Goal: Share content: Share content

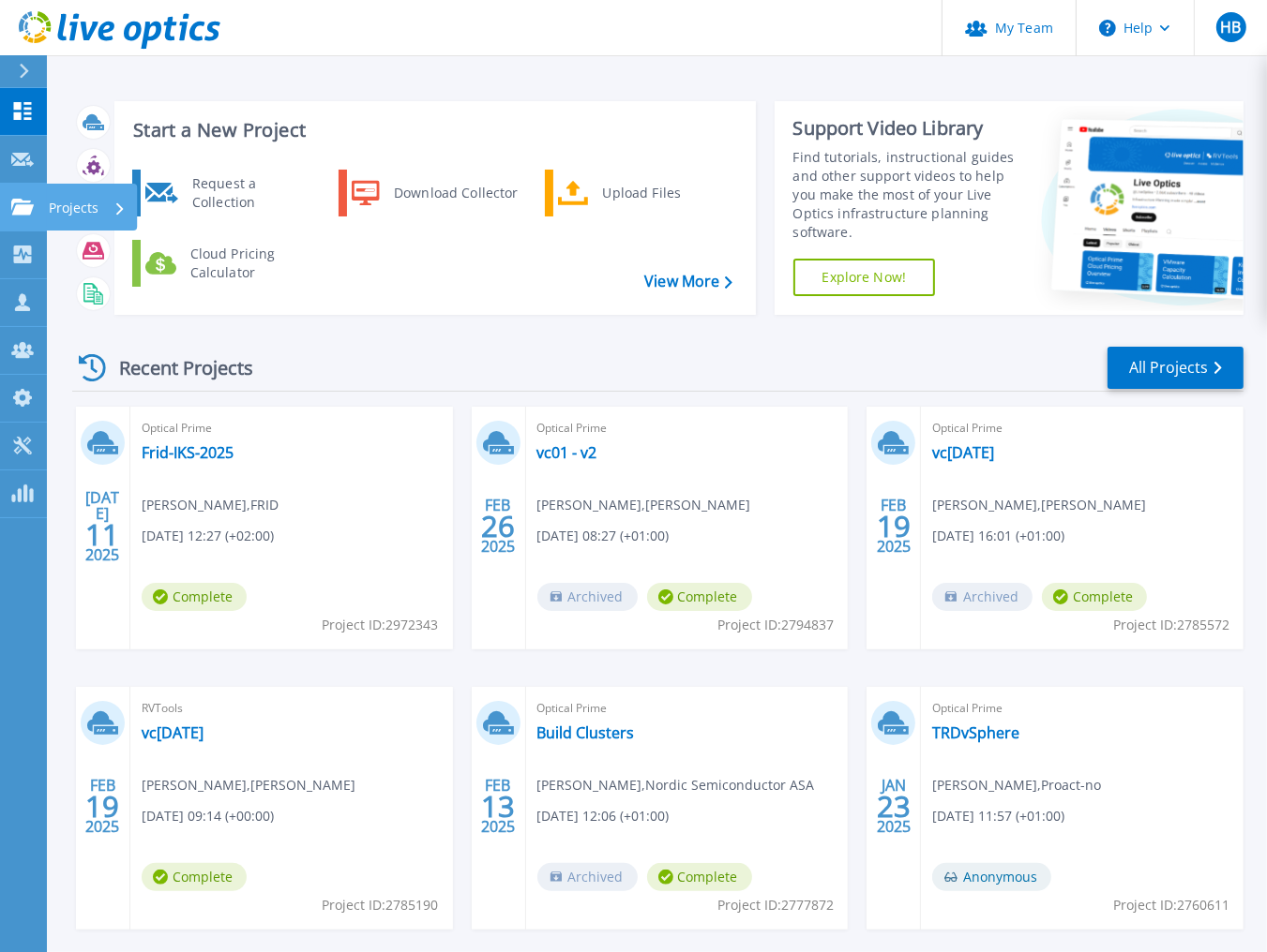
click at [16, 202] on icon at bounding box center [22, 207] width 23 height 16
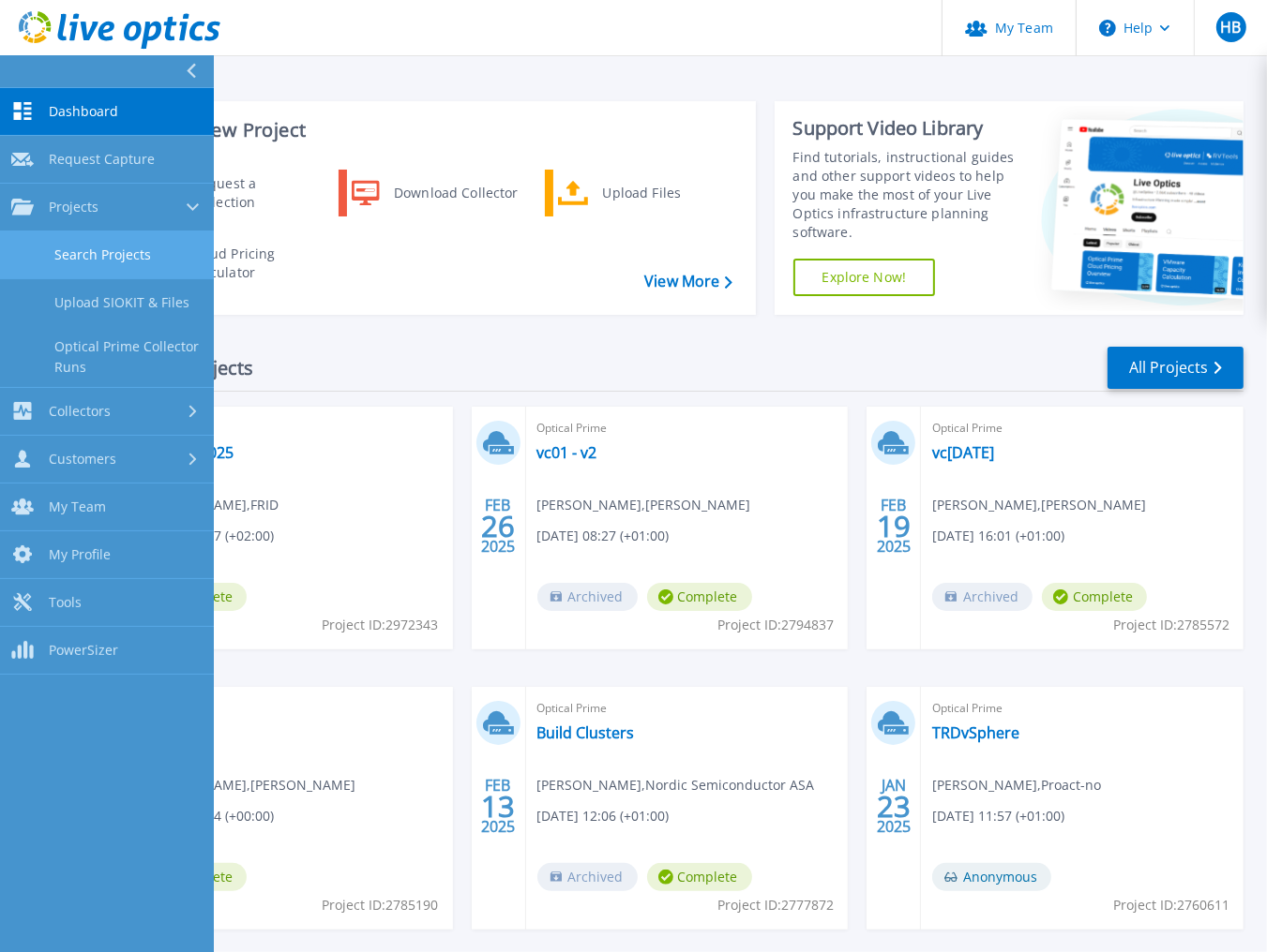
click at [121, 263] on link "Search Projects" at bounding box center [106, 256] width 214 height 48
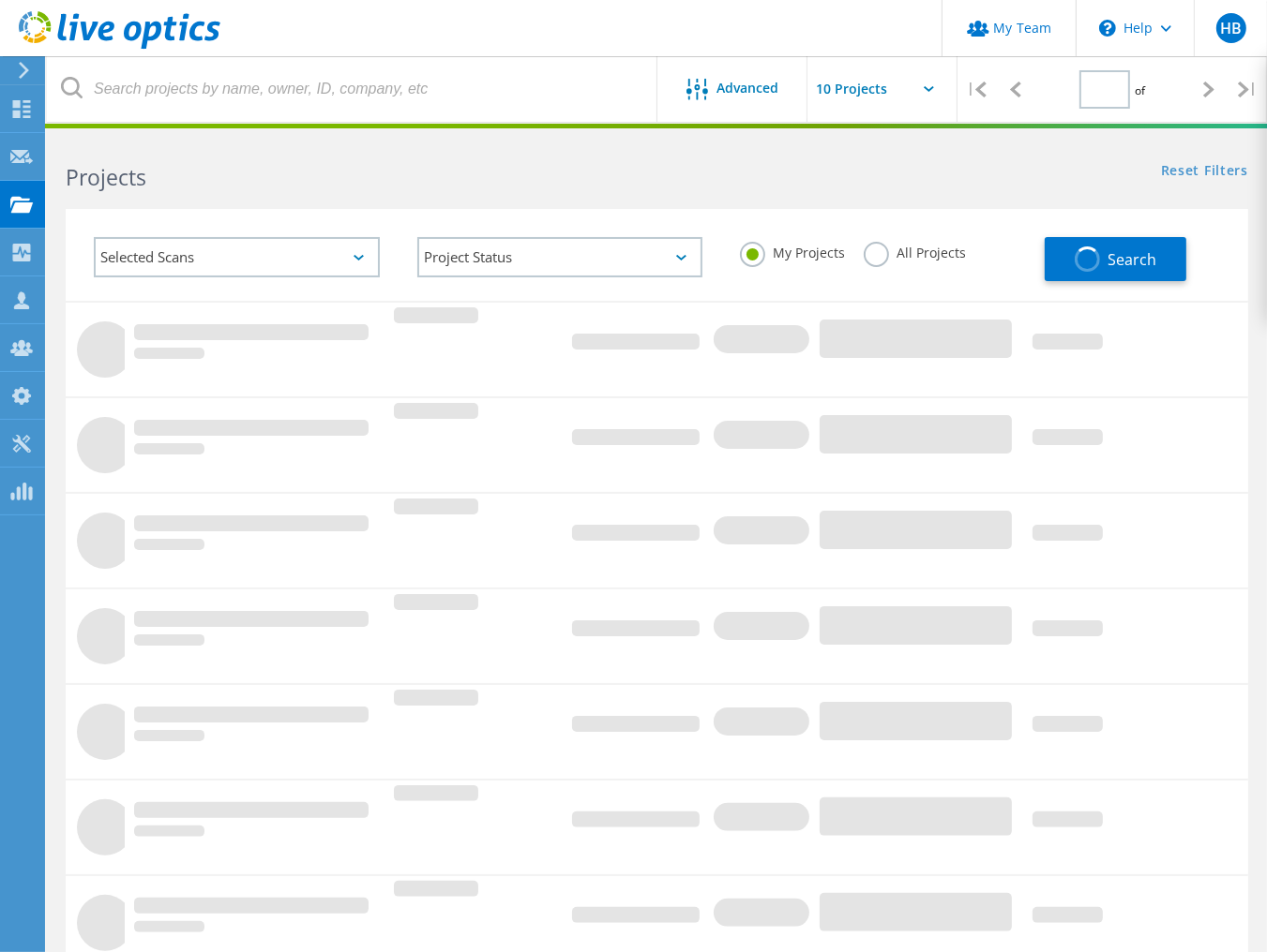
type input "1"
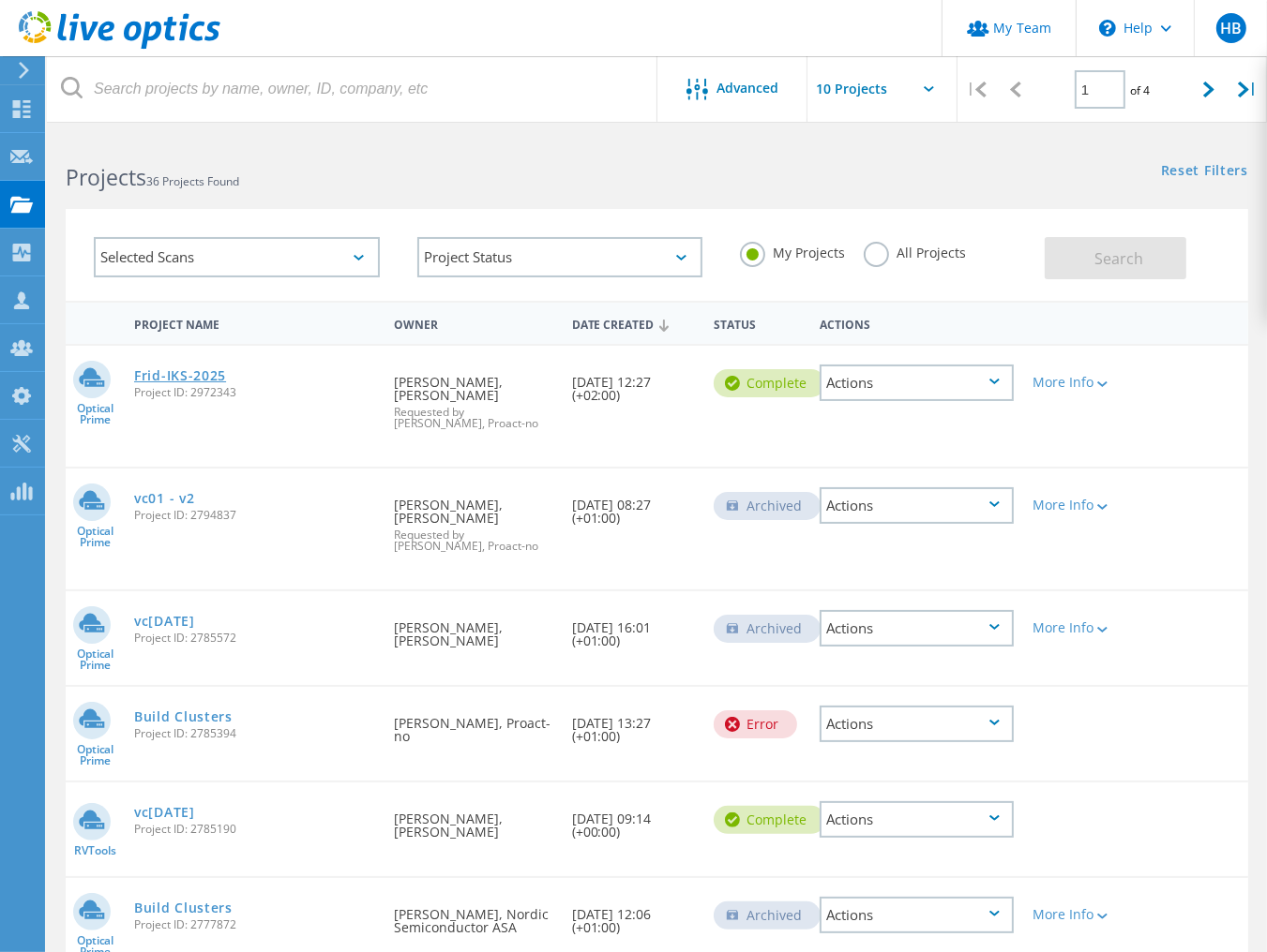
click at [155, 369] on link "Frid-IKS-2025" at bounding box center [180, 375] width 92 height 13
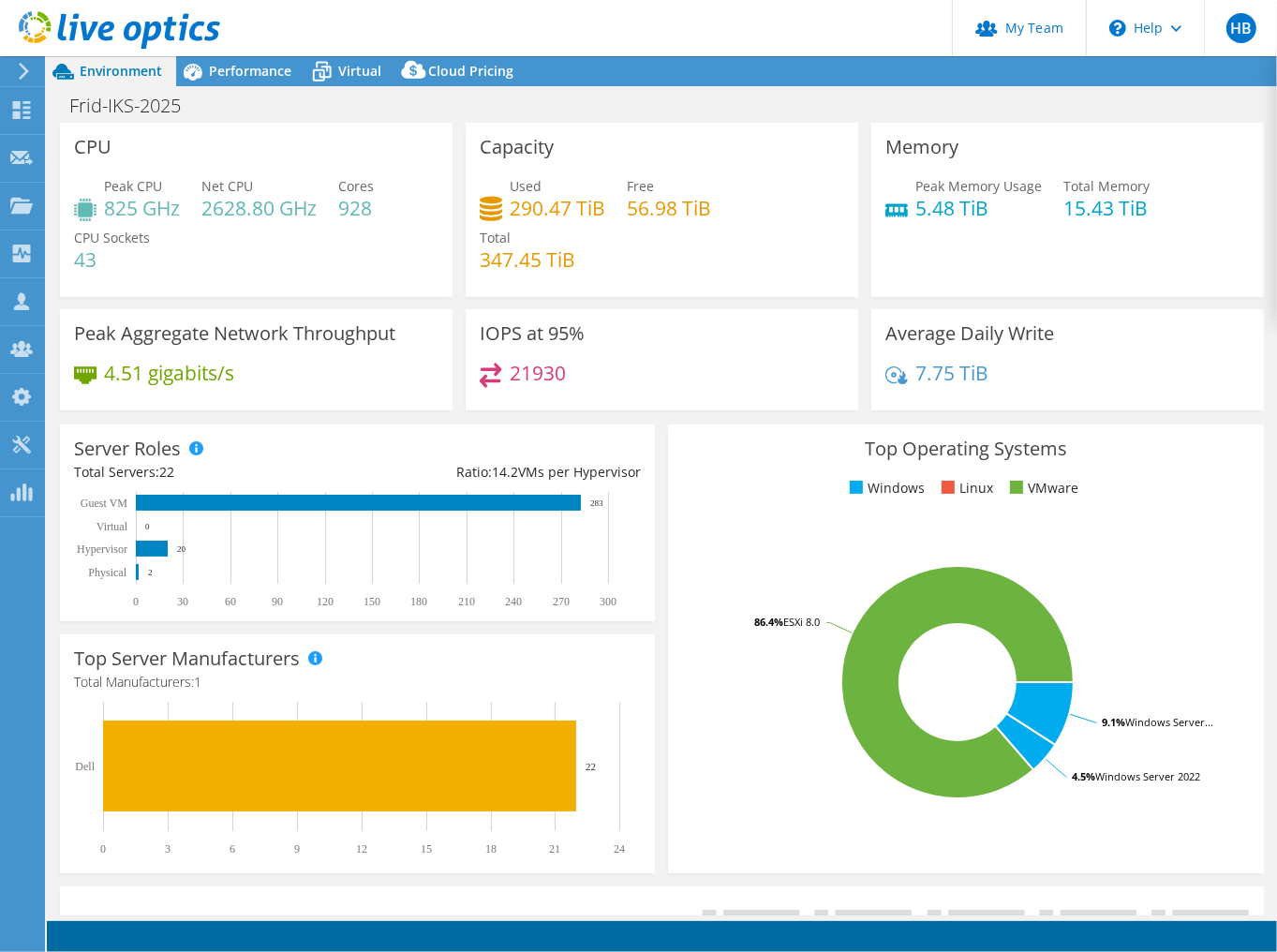
select select "USD"
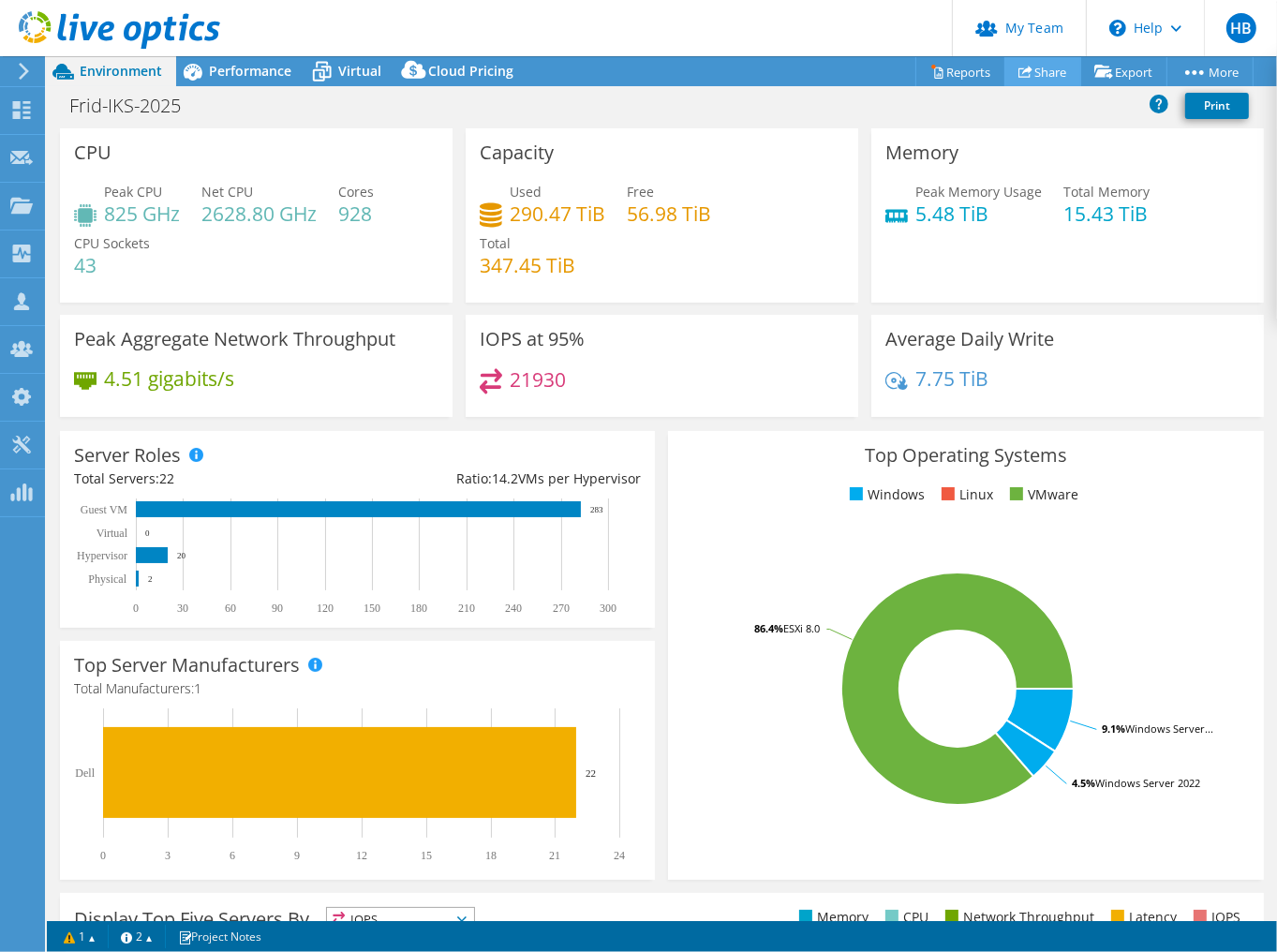
click at [1018, 68] on use at bounding box center [1025, 72] width 14 height 12
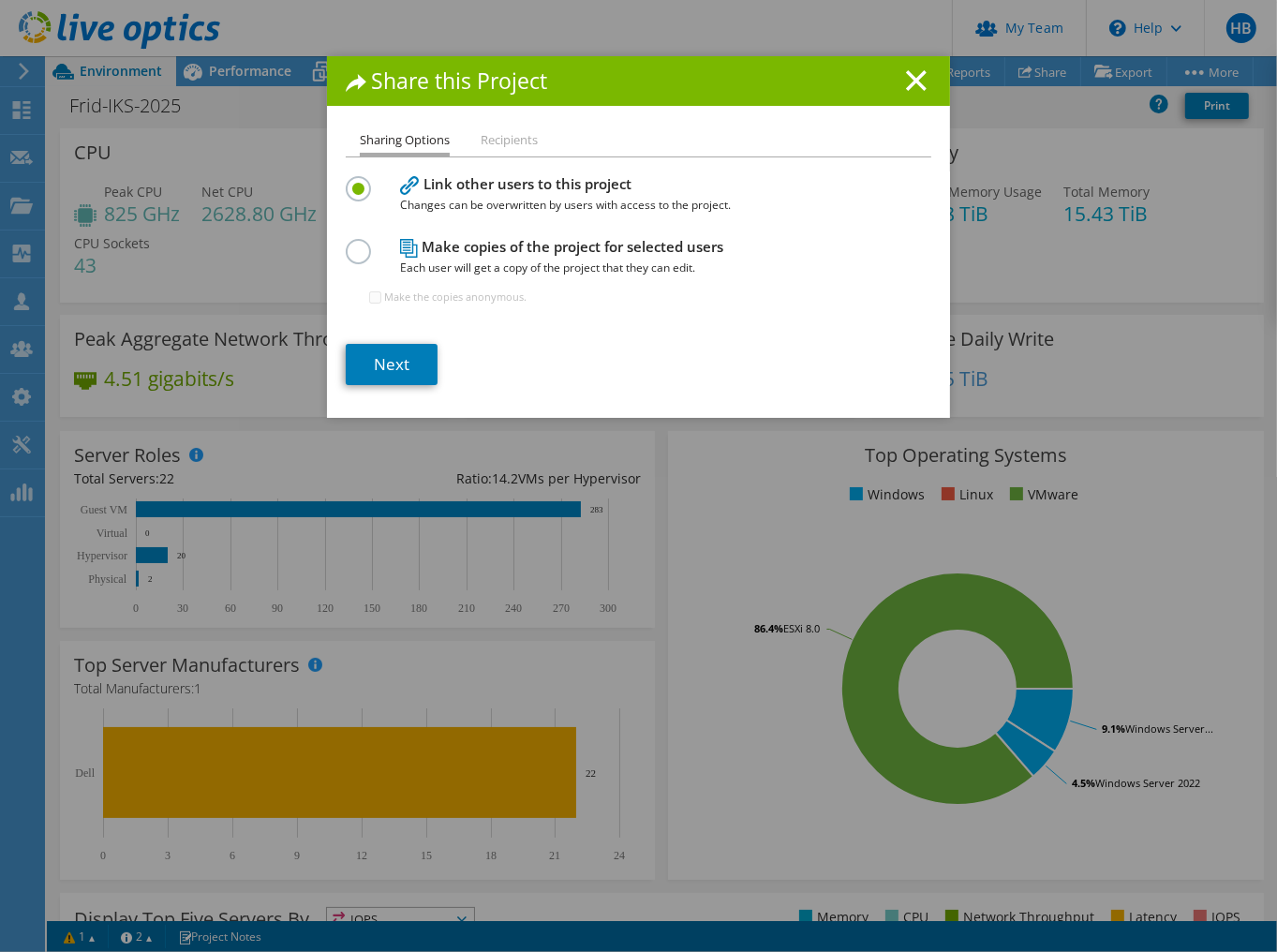
click at [513, 138] on li "Recipients" at bounding box center [508, 141] width 57 height 24
click at [380, 363] on link "Next" at bounding box center [392, 364] width 91 height 41
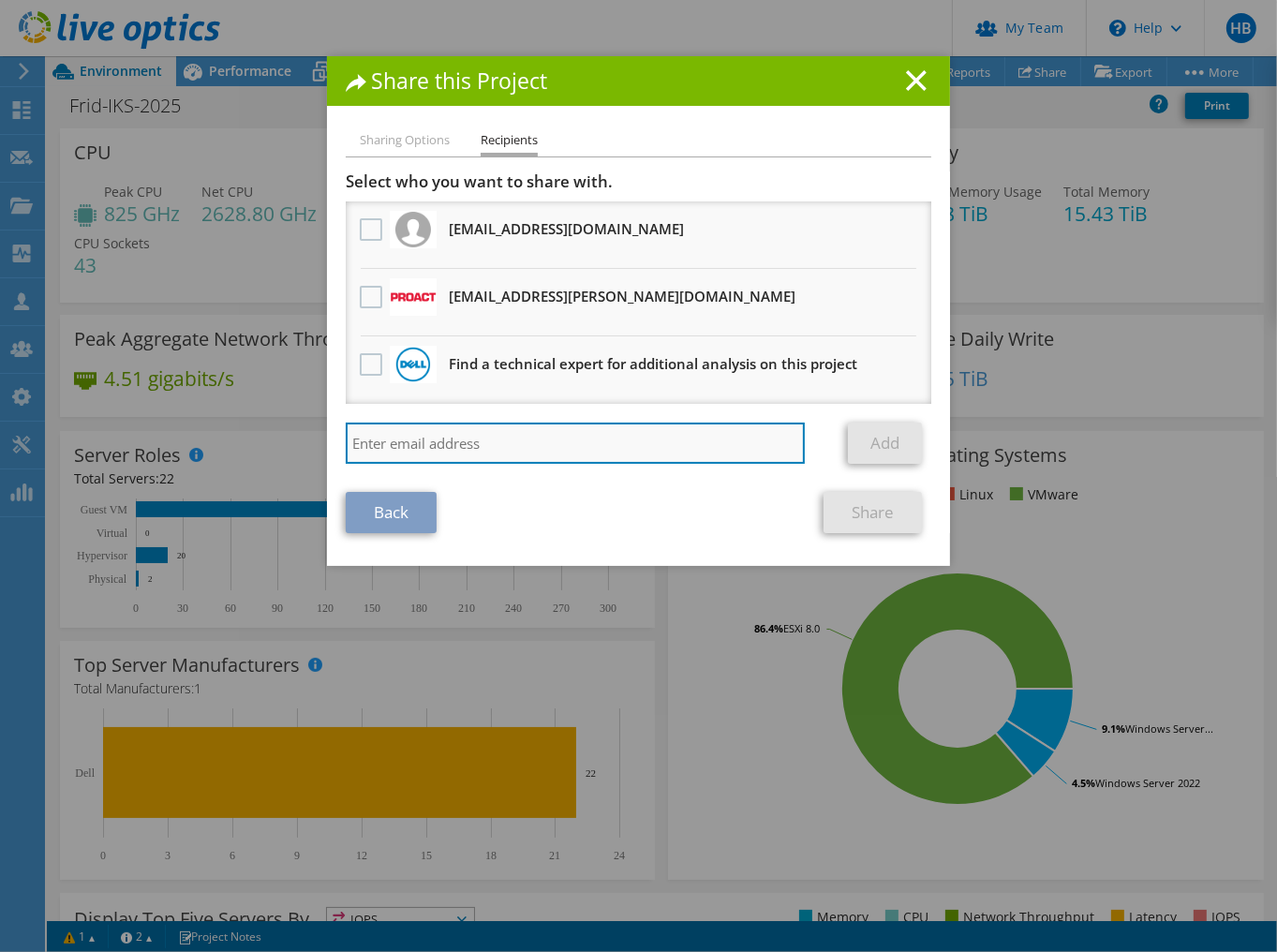
click at [388, 436] on input "search" at bounding box center [576, 443] width 459 height 41
type input "[EMAIL_ADDRESS][PERSON_NAME][DOMAIN_NAME]"
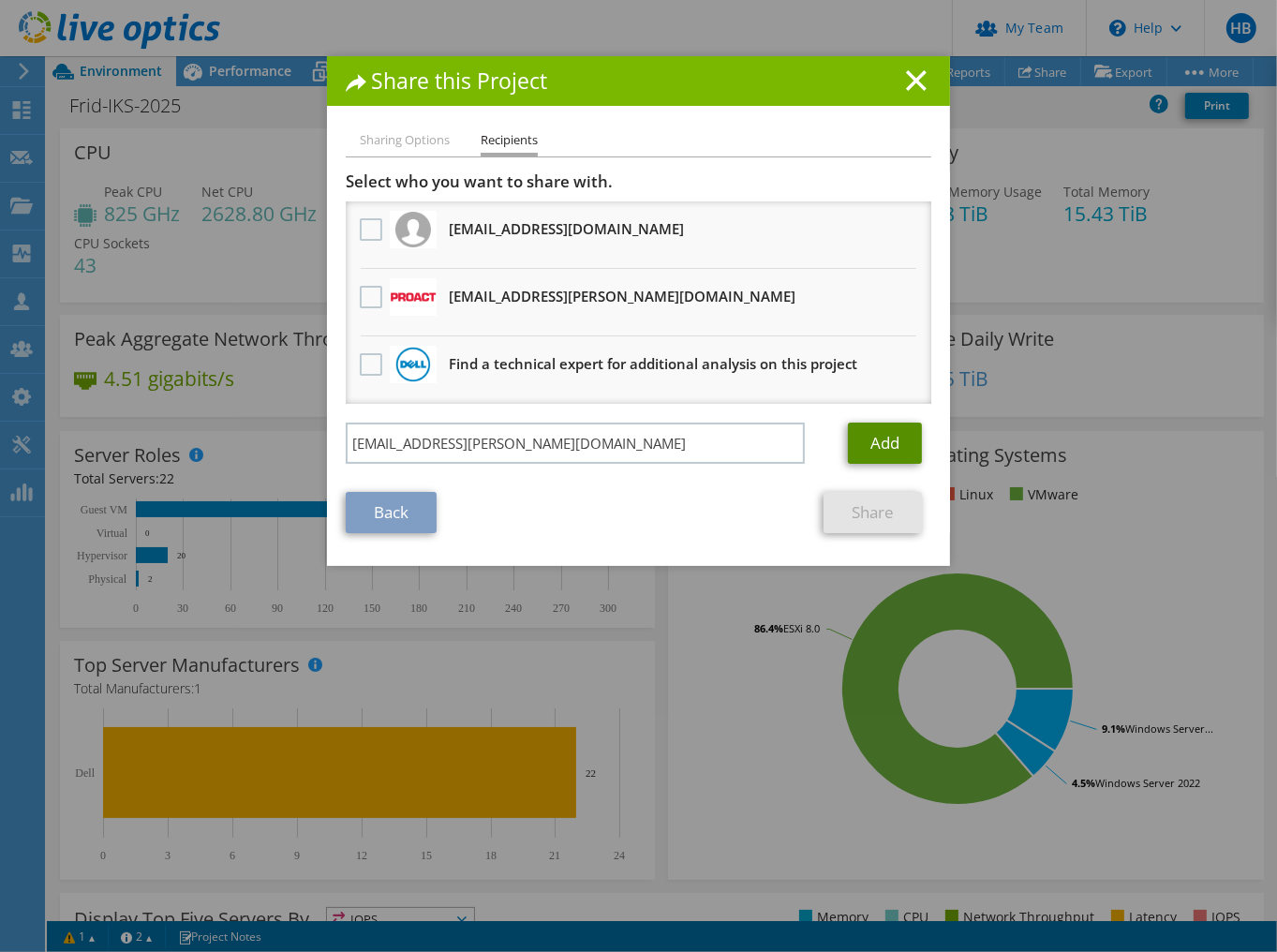
click at [880, 436] on link "Add" at bounding box center [884, 443] width 74 height 41
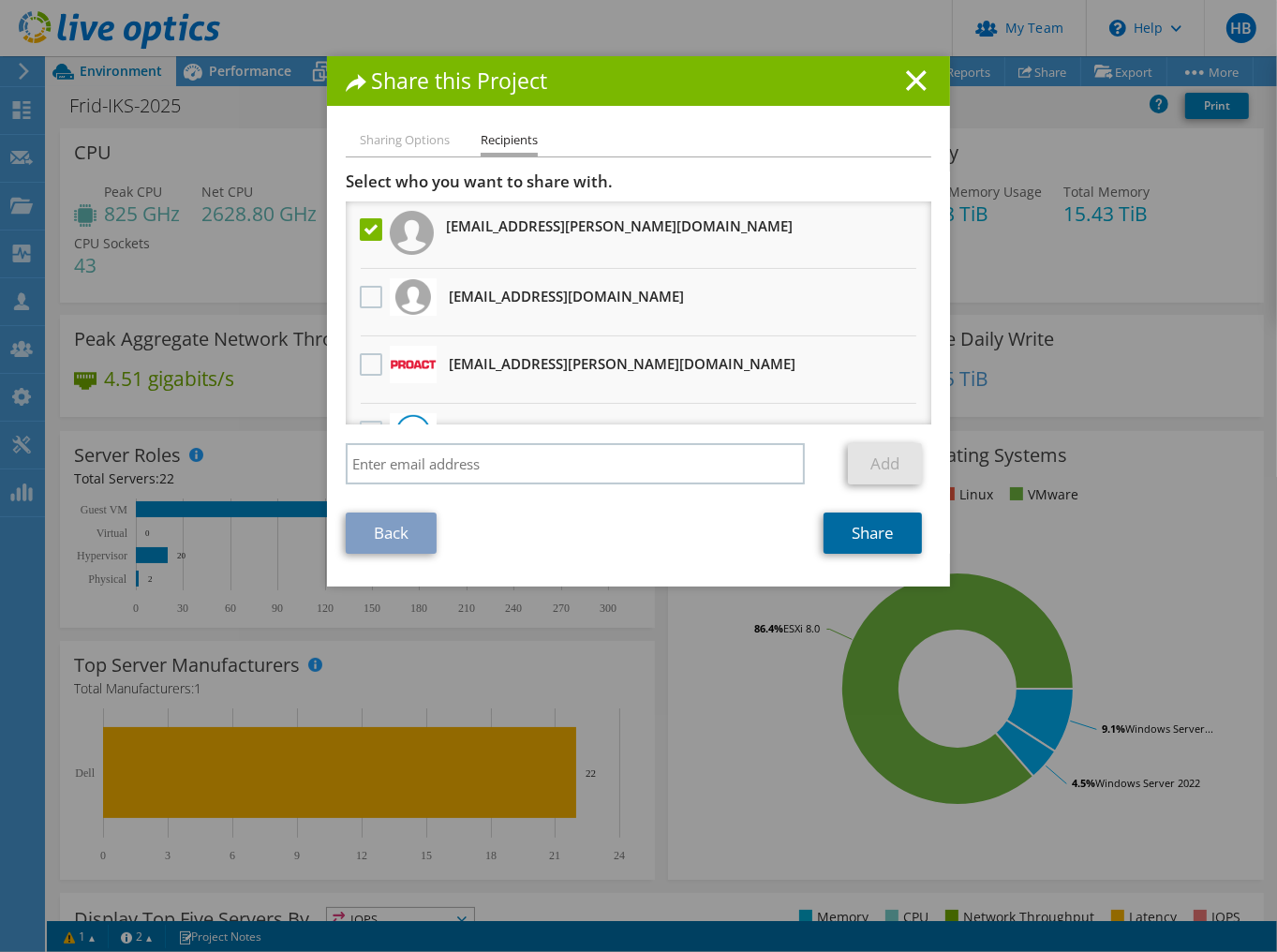
click at [870, 530] on link "Share" at bounding box center [872, 532] width 98 height 41
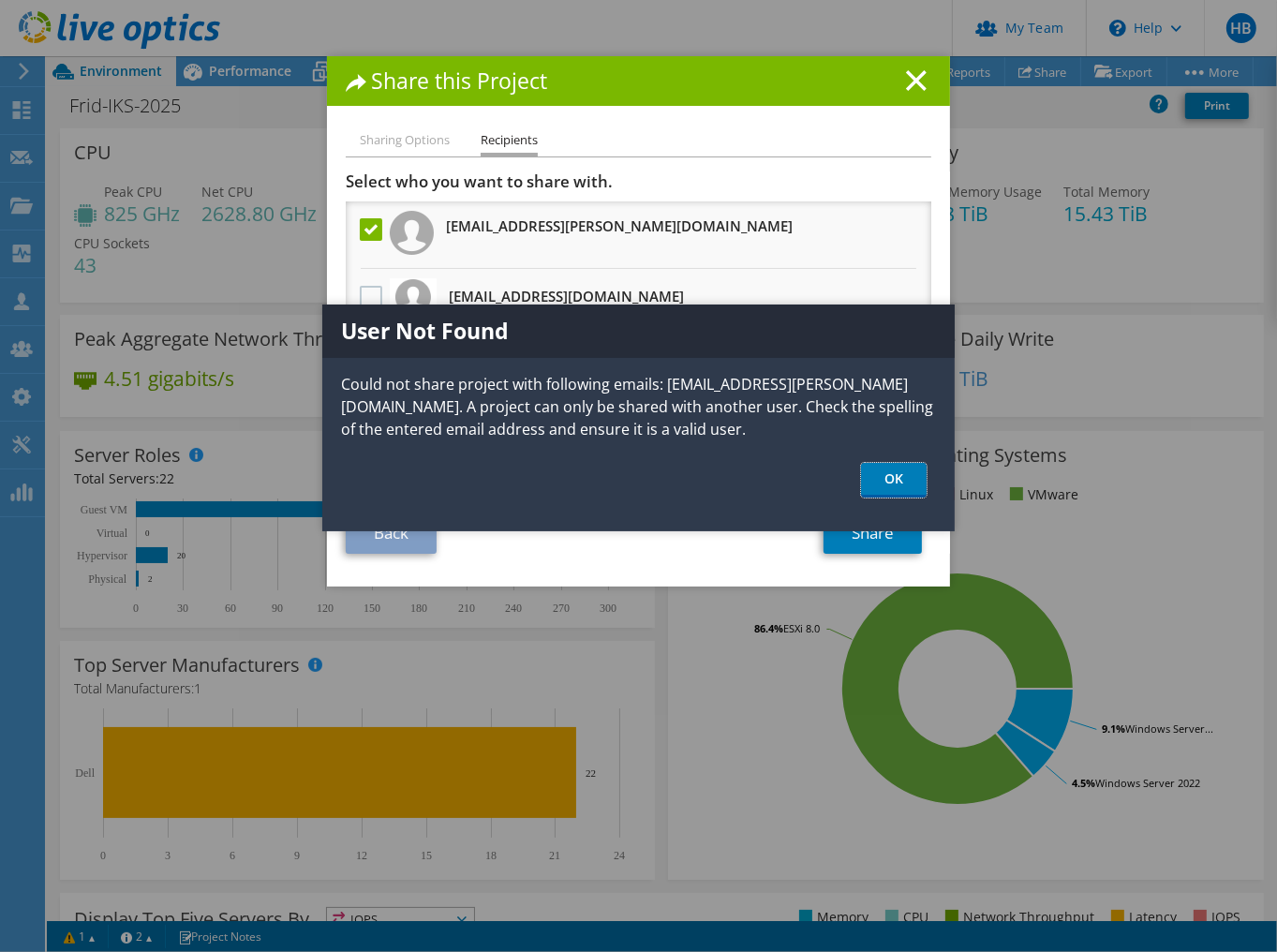
click at [880, 479] on link "OK" at bounding box center [894, 479] width 66 height 35
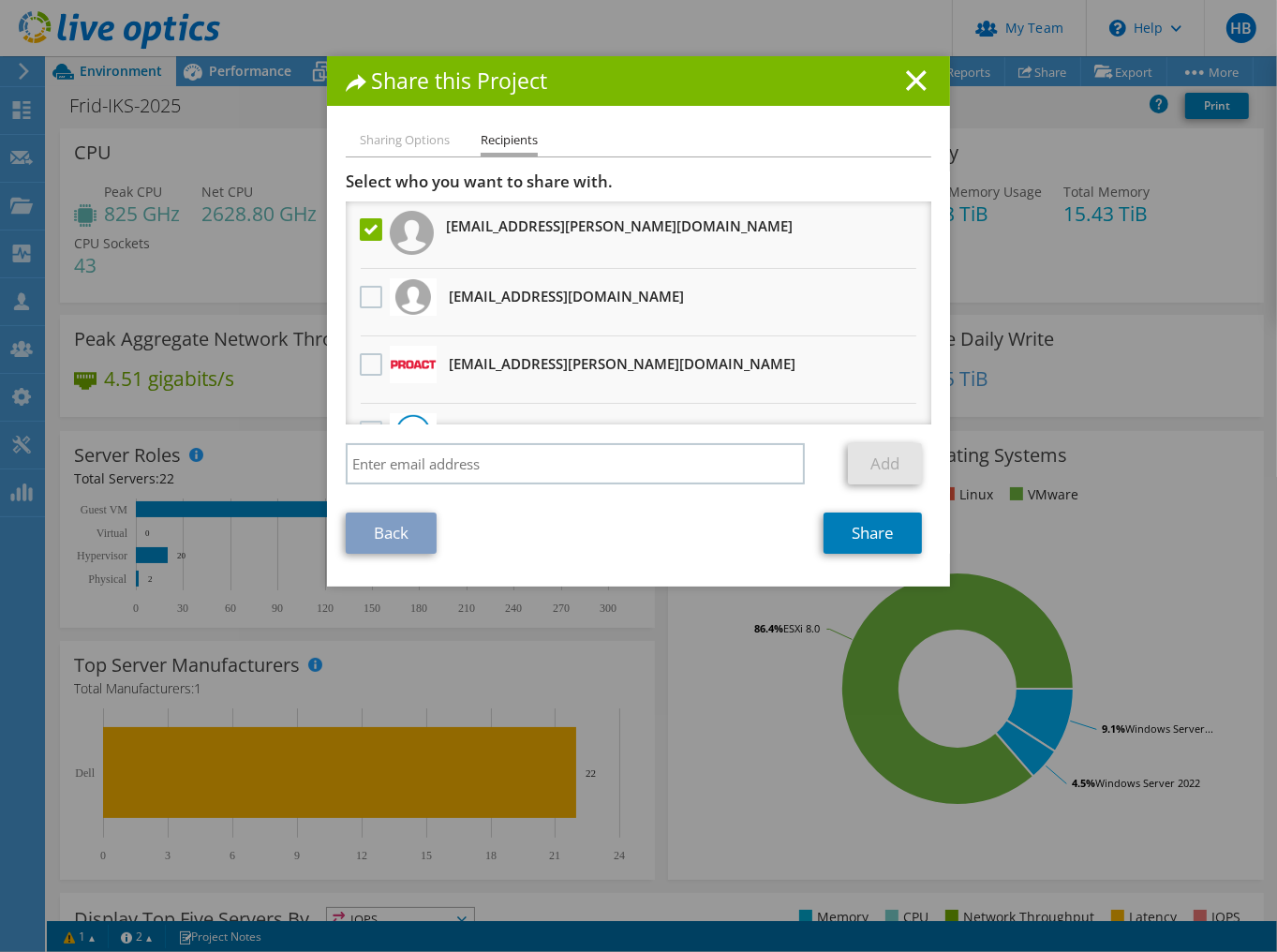
click at [1045, 120] on div "Share this Project Sharing Options Recipients Link other users to this project …" at bounding box center [638, 476] width 1277 height 840
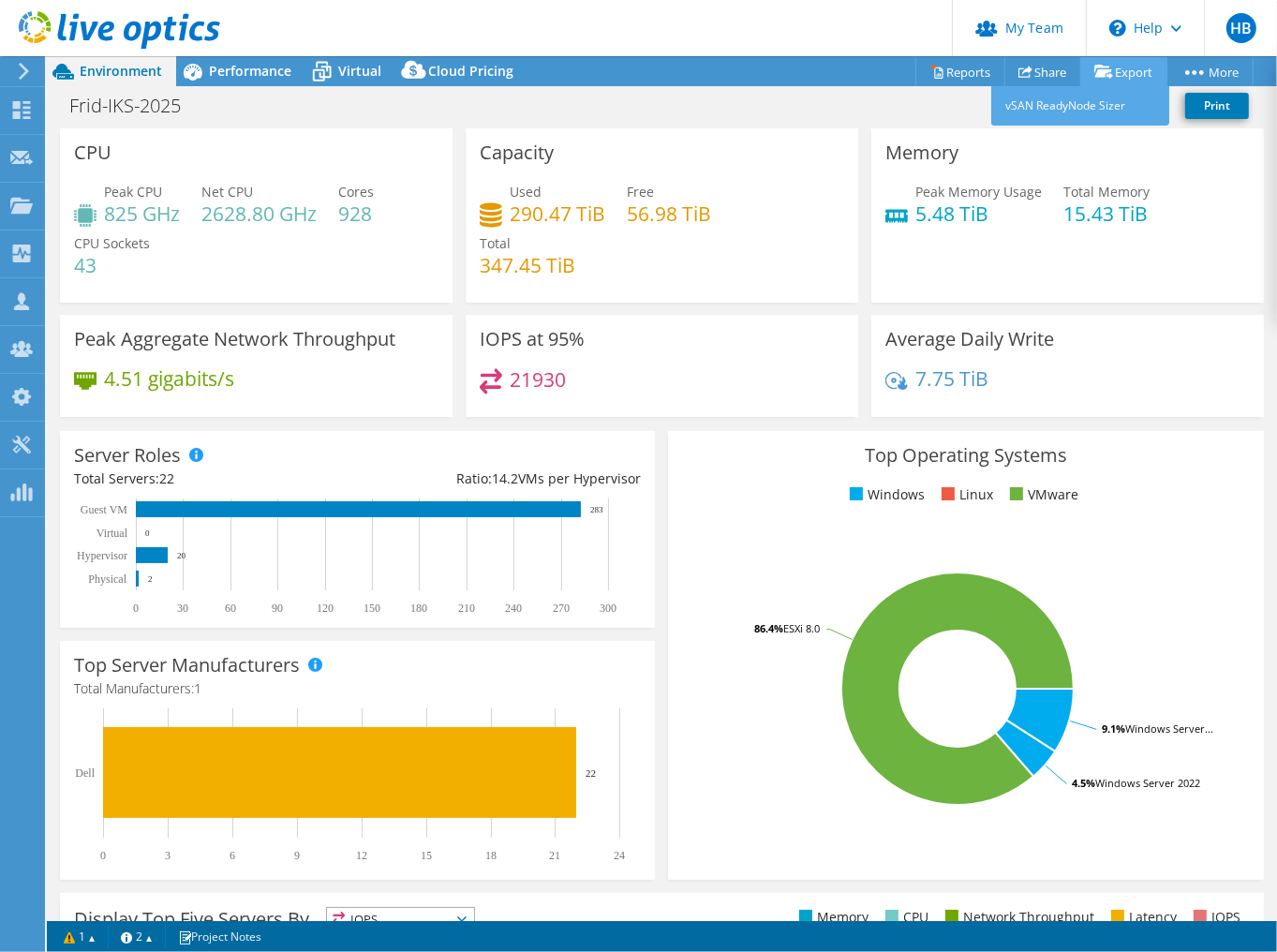
click at [1113, 62] on link "Export" at bounding box center [1124, 71] width 88 height 29
click at [1123, 71] on link "Export" at bounding box center [1124, 71] width 88 height 29
click at [1044, 67] on link "Share" at bounding box center [1042, 71] width 77 height 29
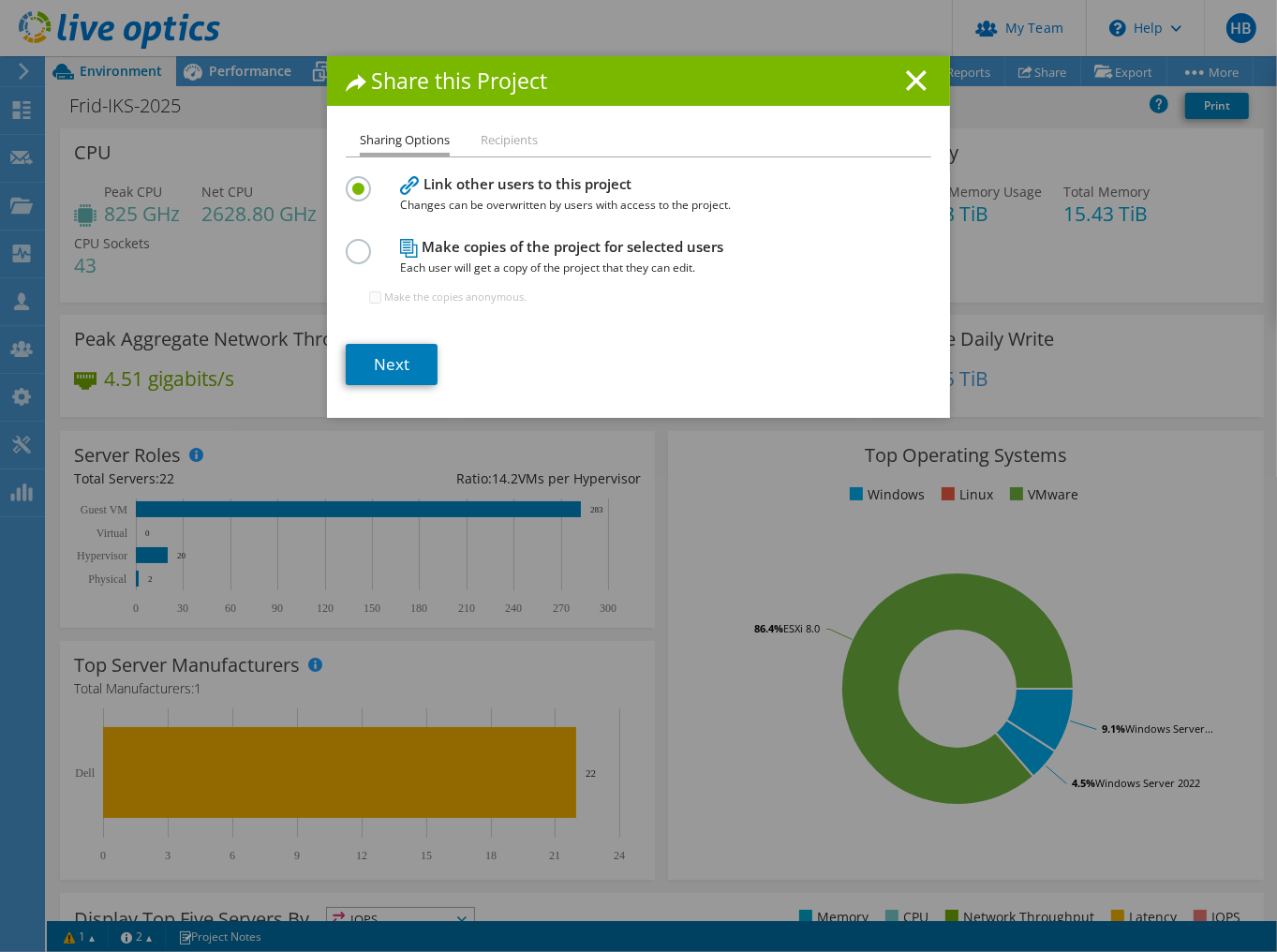
click at [898, 75] on h1 "Share this Project" at bounding box center [638, 82] width 586 height 22
click at [914, 80] on icon at bounding box center [916, 81] width 21 height 21
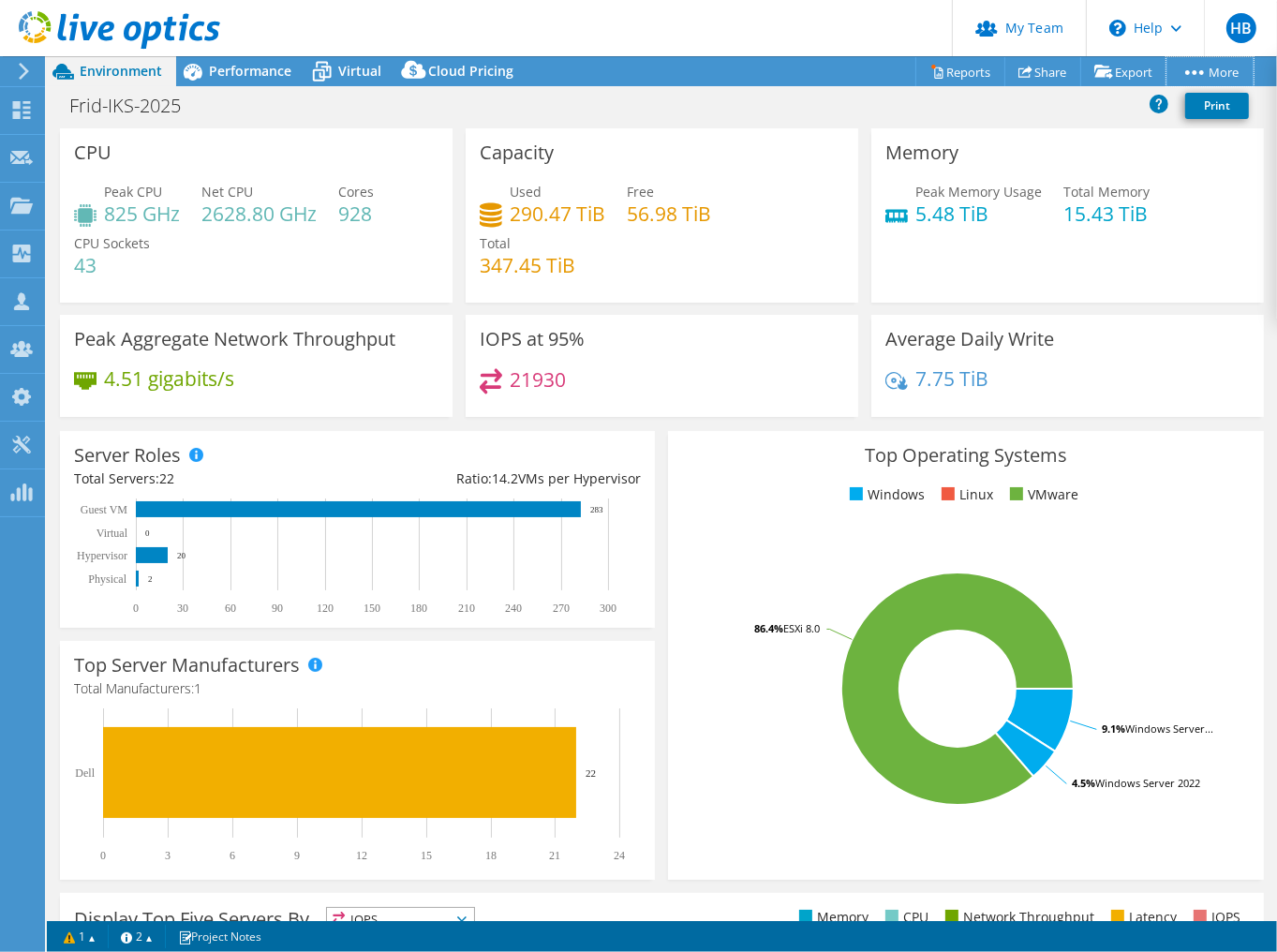
click at [1196, 74] on link "More" at bounding box center [1210, 71] width 88 height 29
click at [968, 64] on link "Reports" at bounding box center [960, 71] width 90 height 29
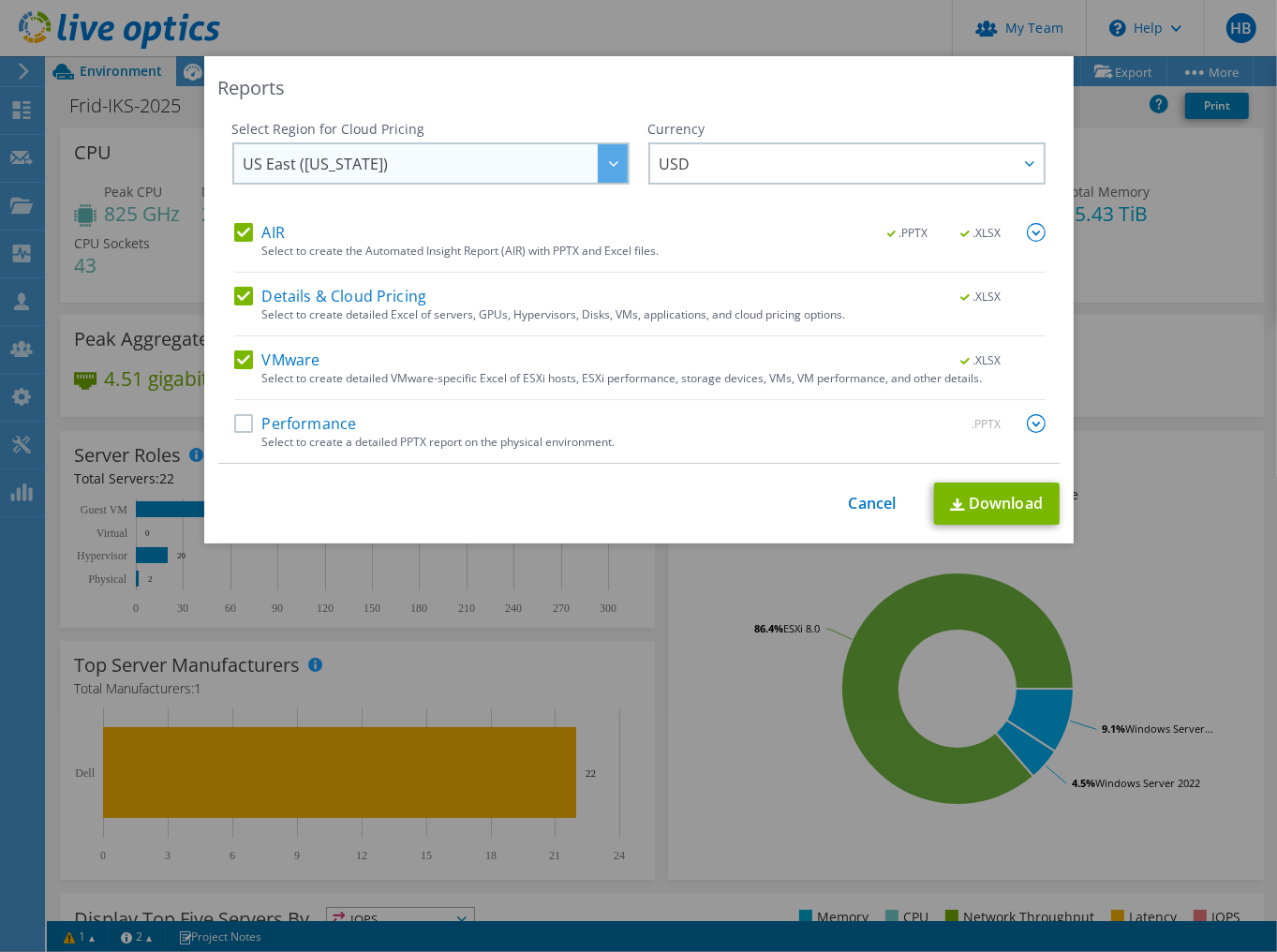
click at [611, 157] on div at bounding box center [613, 163] width 30 height 39
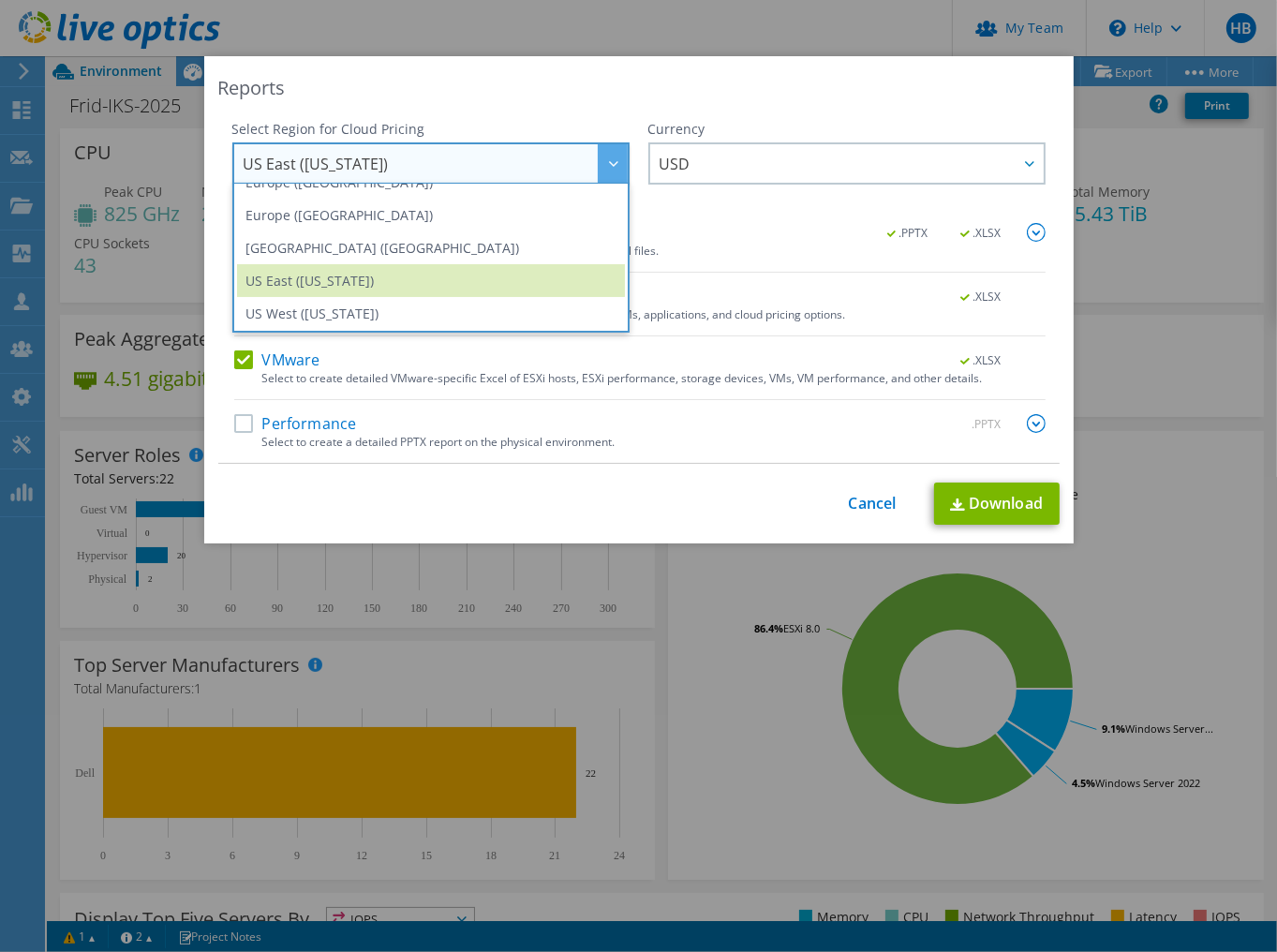
scroll to position [253, 0]
click at [434, 211] on li "Europe ([GEOGRAPHIC_DATA])" at bounding box center [431, 213] width 388 height 33
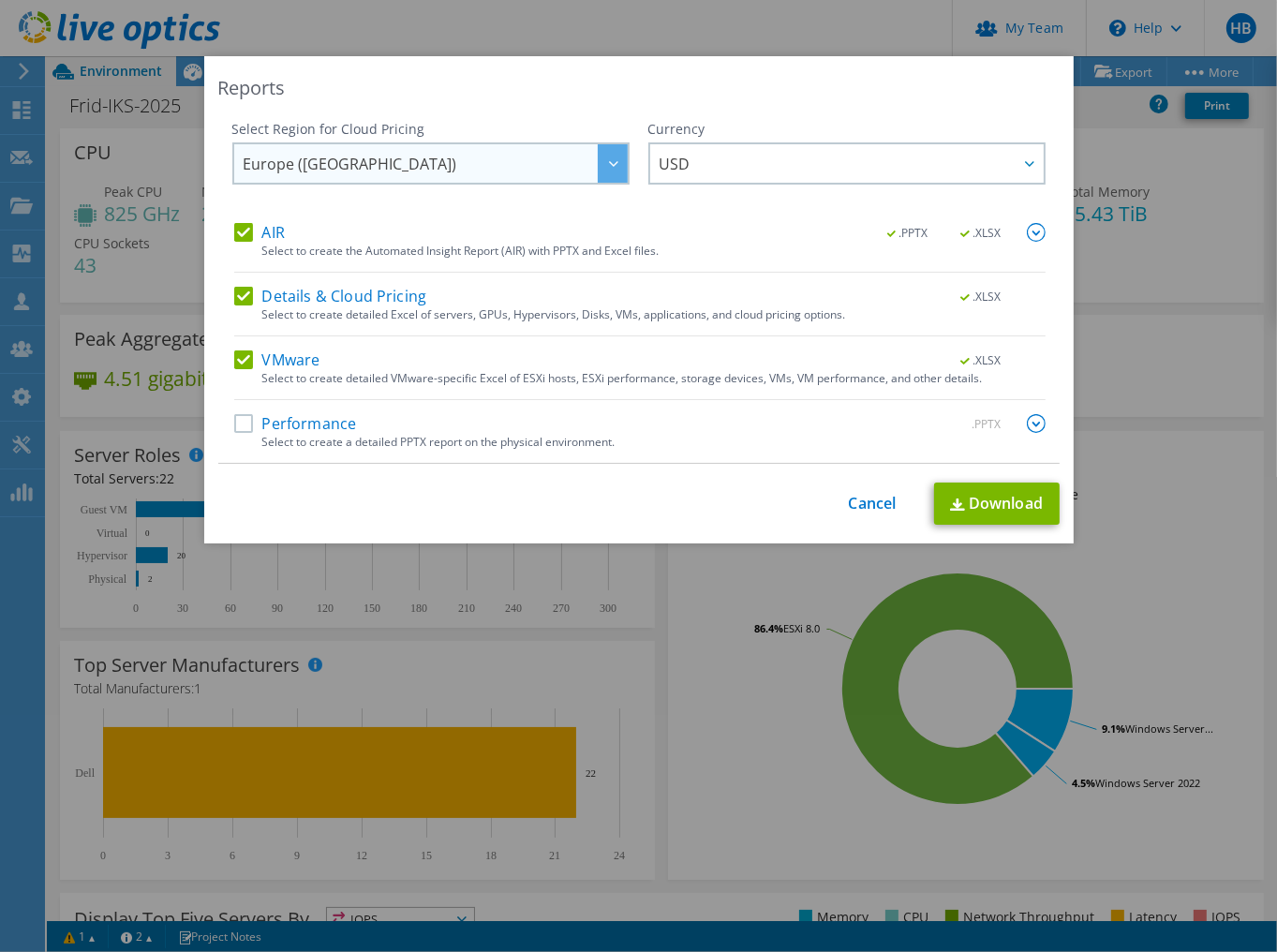
scroll to position [252, 0]
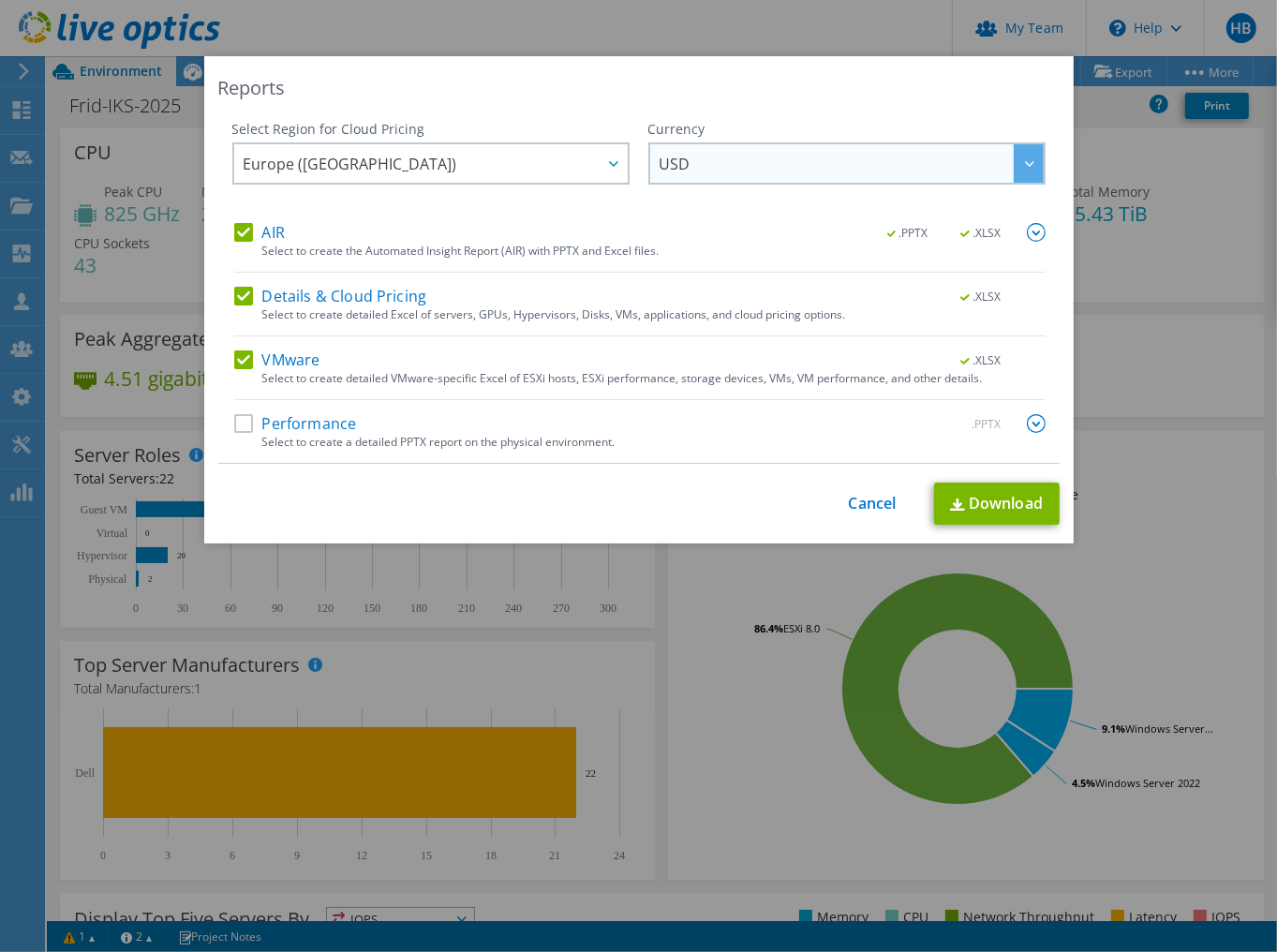
click at [1034, 169] on div at bounding box center [1028, 163] width 30 height 39
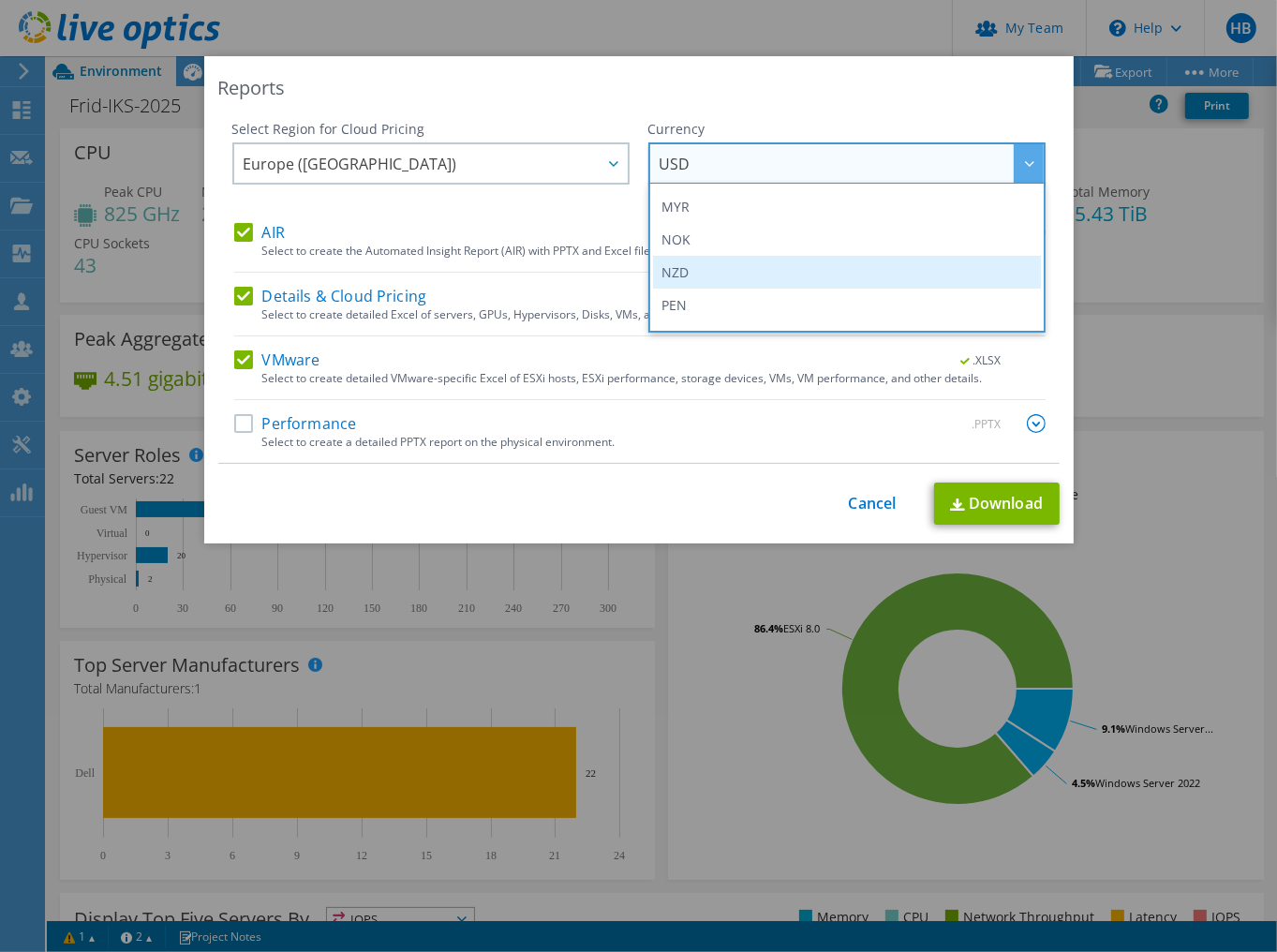
scroll to position [525, 0]
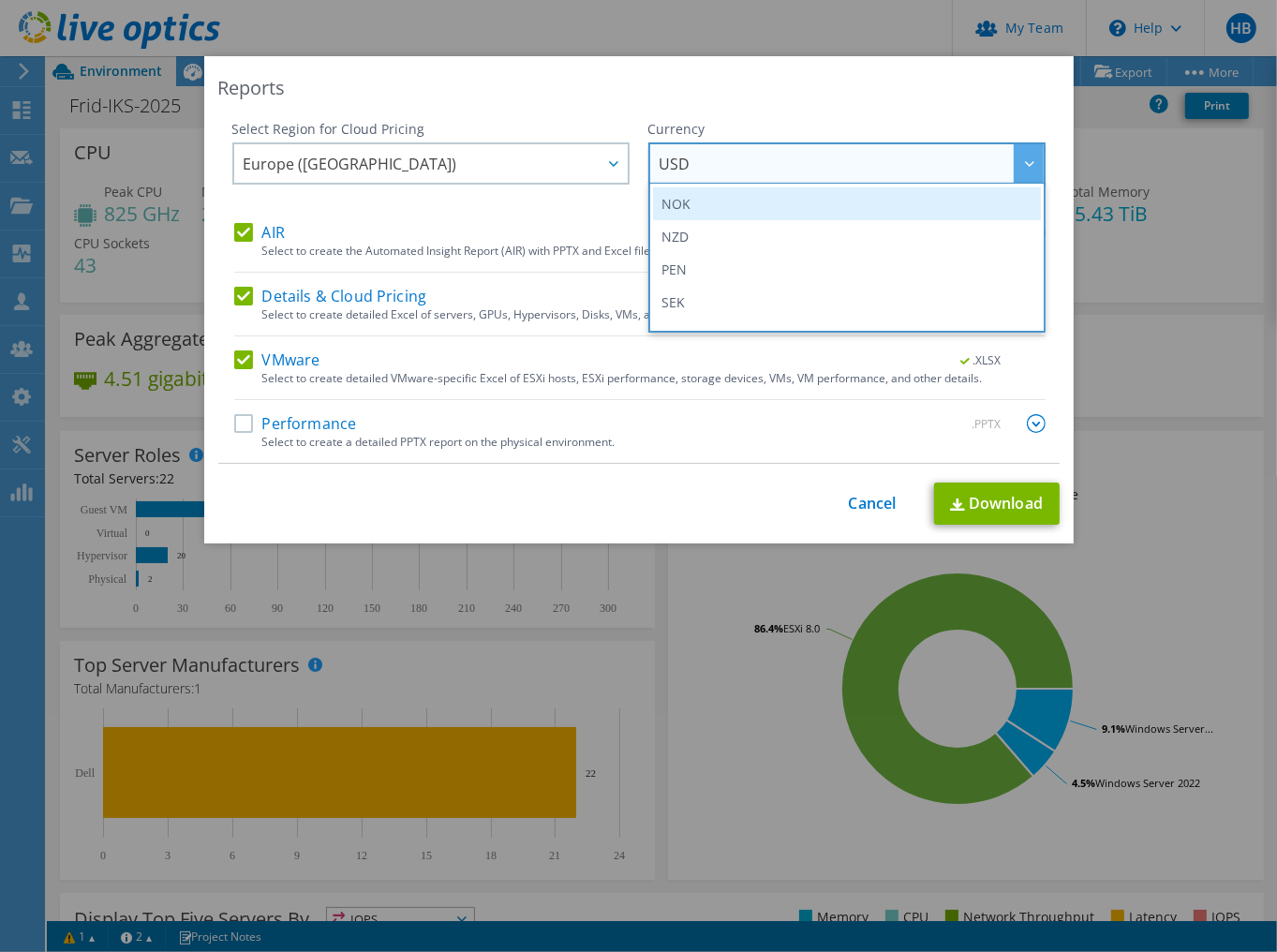
click at [873, 202] on li "NOK" at bounding box center [847, 203] width 388 height 33
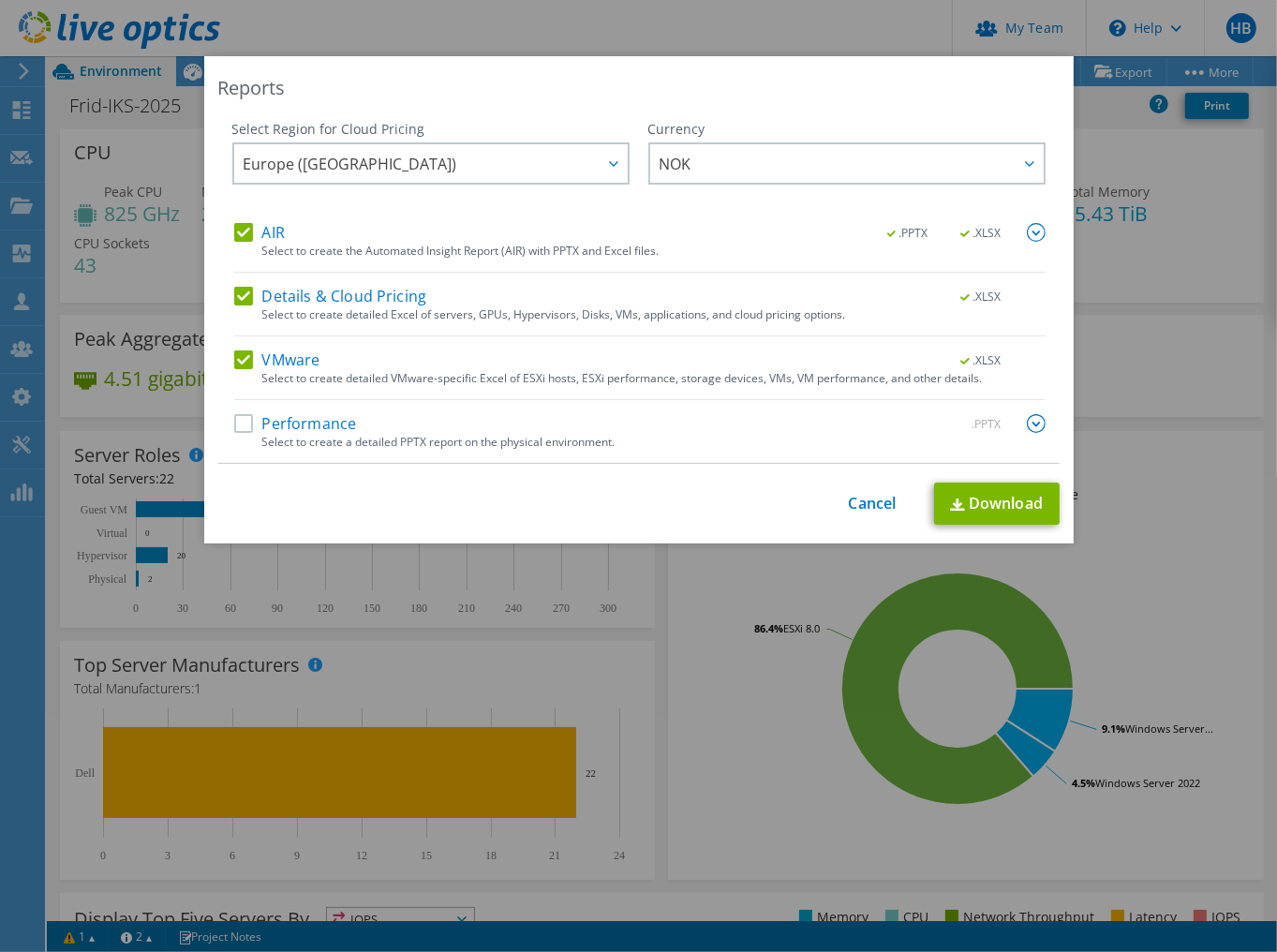
click at [237, 428] on label "Performance" at bounding box center [294, 423] width 122 height 19
click at [0, 0] on input "Performance" at bounding box center [0, 0] width 0 height 0
click at [966, 498] on link "Download" at bounding box center [997, 503] width 125 height 42
click at [1097, 914] on div "Reports Select Region for Cloud Pricing Asia Pacific ([GEOGRAPHIC_DATA]) [GEOGR…" at bounding box center [638, 476] width 1277 height 952
